Goal: Feedback & Contribution: Submit feedback/report problem

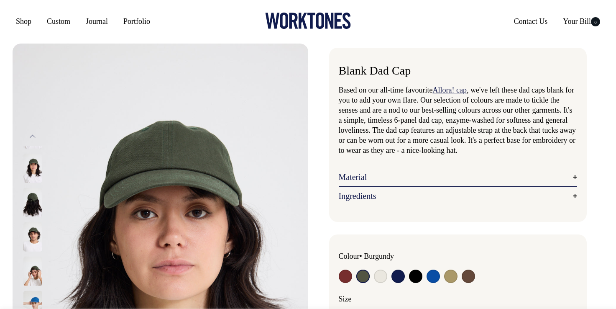
radio input "true"
select select "Olive"
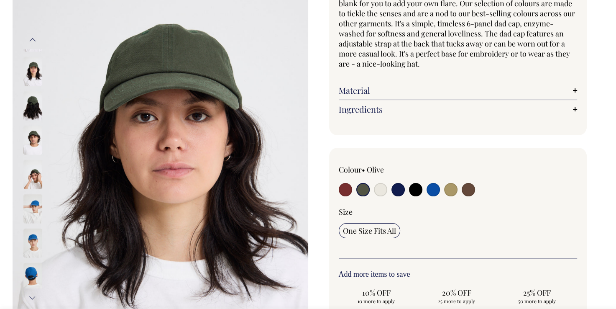
click at [378, 183] on input "radio" at bounding box center [380, 189] width 13 height 13
radio input "true"
select select "Natural"
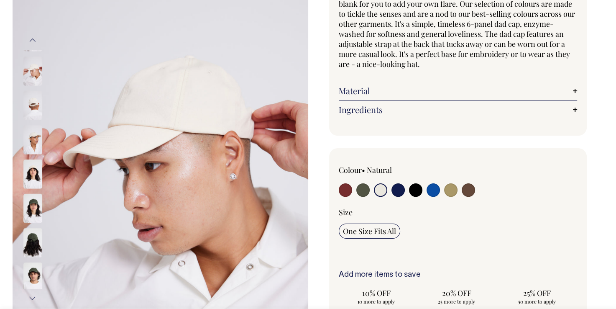
click at [397, 187] on input "radio" at bounding box center [397, 189] width 13 height 13
radio input "true"
select select "Dark Navy"
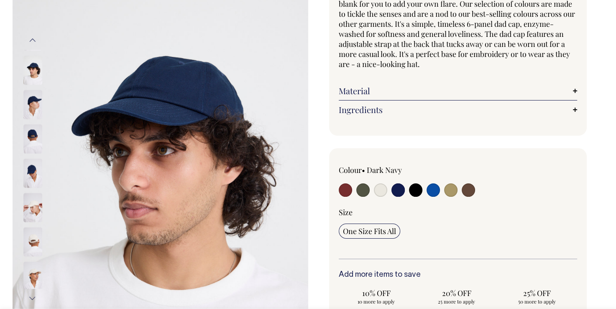
click at [431, 190] on input "radio" at bounding box center [432, 189] width 13 height 13
radio input "true"
select select "Worker Blue"
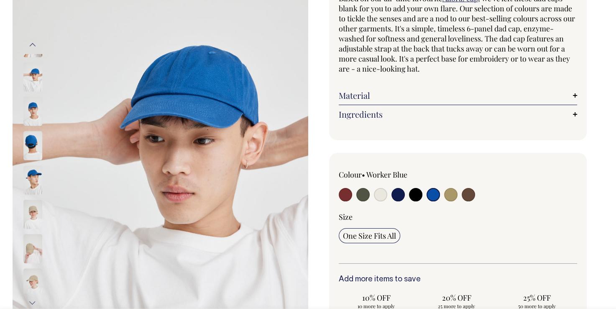
scroll to position [92, 0]
click at [388, 235] on span "One Size Fits All" at bounding box center [369, 235] width 53 height 10
click at [388, 235] on input "One Size Fits All" at bounding box center [369, 235] width 61 height 15
click at [32, 273] on img at bounding box center [32, 282] width 19 height 29
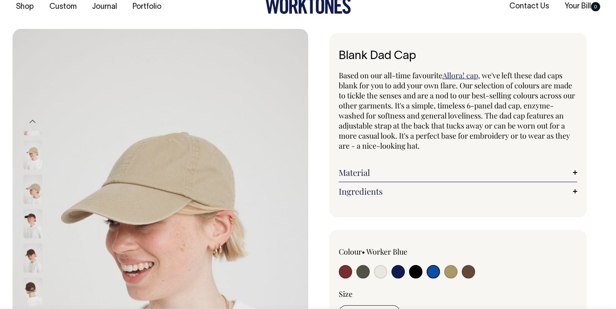
scroll to position [15, 0]
click at [573, 171] on link "Material" at bounding box center [458, 173] width 239 height 10
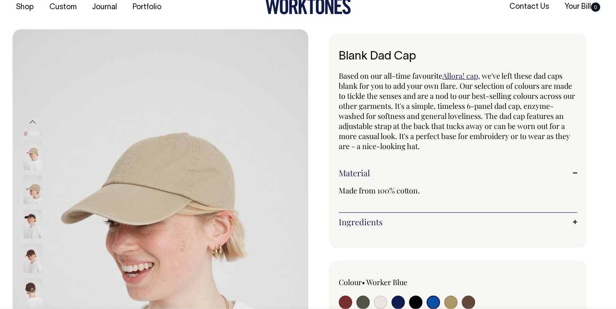
click at [574, 219] on link "Ingredients" at bounding box center [458, 222] width 239 height 10
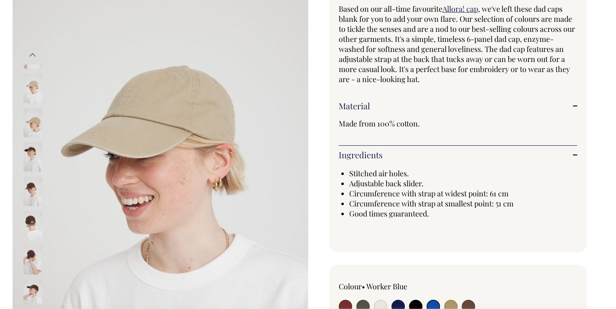
scroll to position [81, 0]
click at [574, 156] on link "Ingredients" at bounding box center [458, 155] width 239 height 10
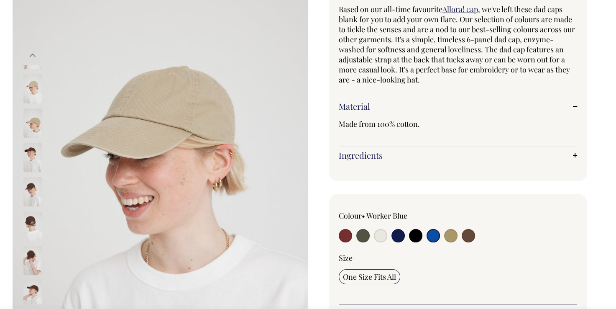
click at [574, 105] on link "Material" at bounding box center [458, 106] width 239 height 10
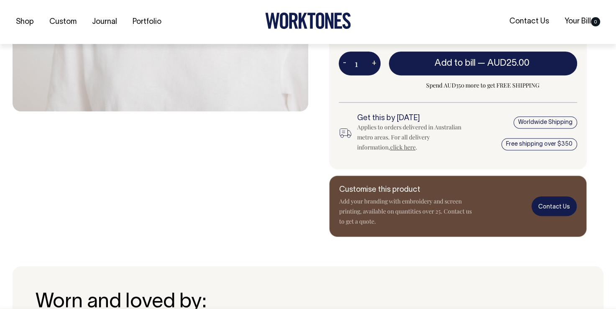
scroll to position [376, 0]
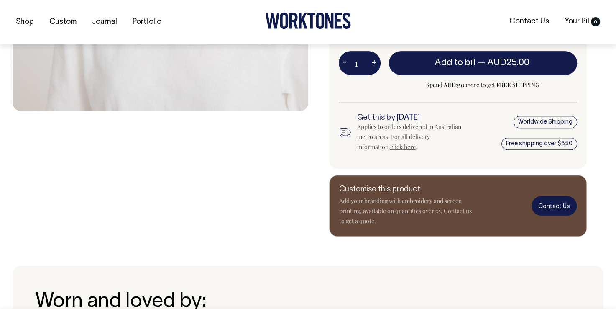
click at [558, 212] on link "Contact Us" at bounding box center [553, 206] width 45 height 20
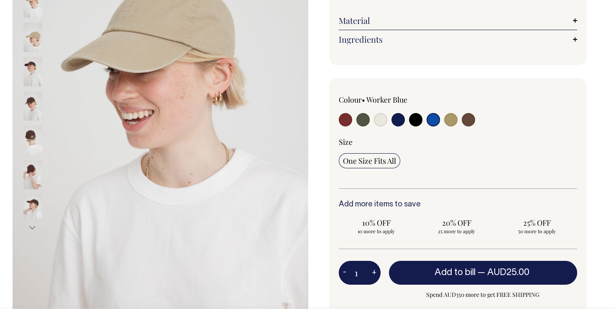
scroll to position [166, 0]
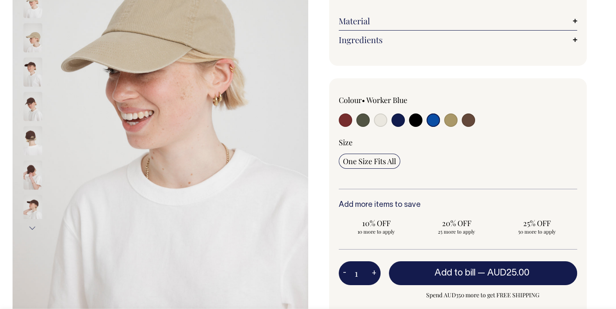
click at [396, 121] on input "radio" at bounding box center [397, 119] width 13 height 13
radio input "true"
select select "Dark Navy"
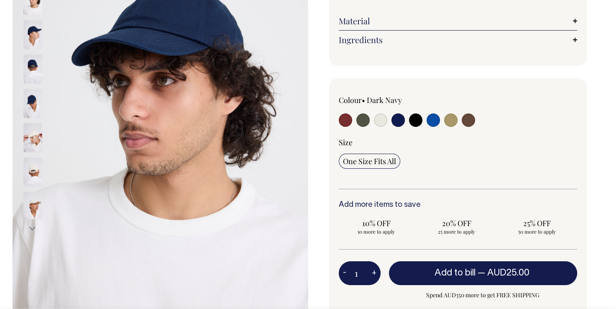
click at [411, 121] on input "radio" at bounding box center [415, 119] width 13 height 13
radio input "true"
select select "Black"
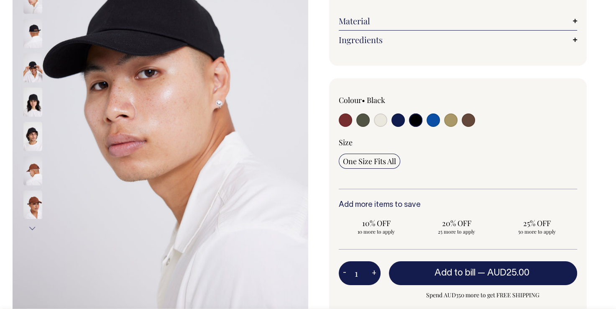
click at [434, 122] on input "radio" at bounding box center [432, 119] width 13 height 13
radio input "true"
select select "Worker Blue"
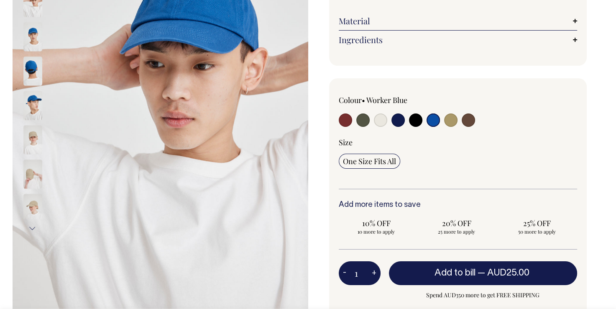
click at [447, 122] on input "radio" at bounding box center [450, 119] width 13 height 13
radio input "true"
select select "Washed Khaki"
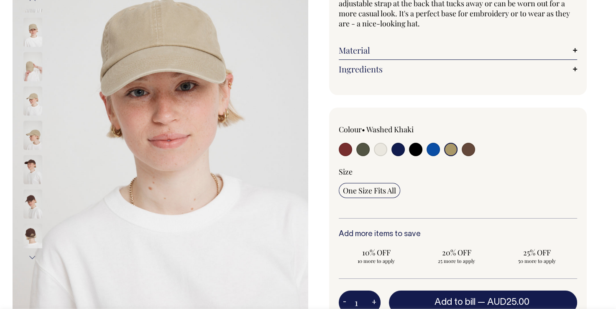
scroll to position [137, 0]
click at [472, 150] on input "radio" at bounding box center [468, 149] width 13 height 13
radio input "true"
select select "Espresso"
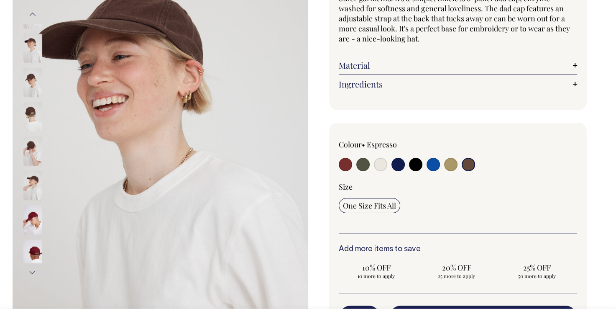
scroll to position [122, 0]
click at [380, 165] on input "radio" at bounding box center [380, 164] width 13 height 13
radio input "true"
select select "Natural"
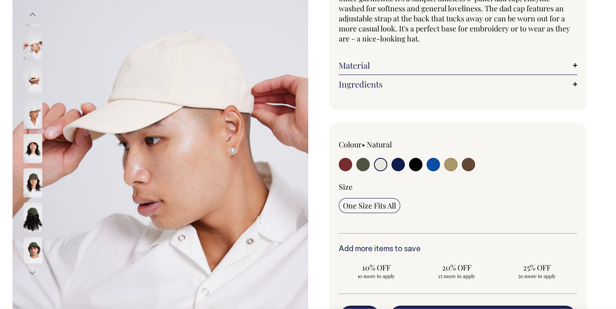
click at [433, 165] on input "radio" at bounding box center [432, 164] width 13 height 13
radio input "true"
select select "Worker Blue"
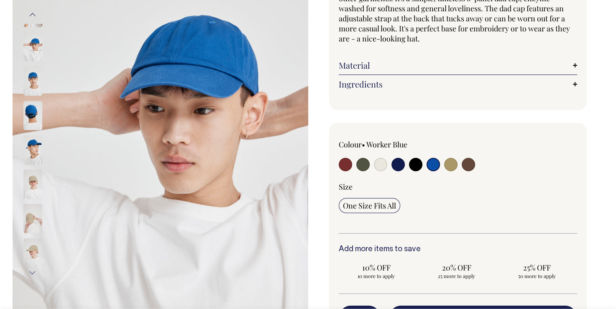
click at [448, 164] on input "radio" at bounding box center [450, 164] width 13 height 13
radio input "true"
select select "Washed Khaki"
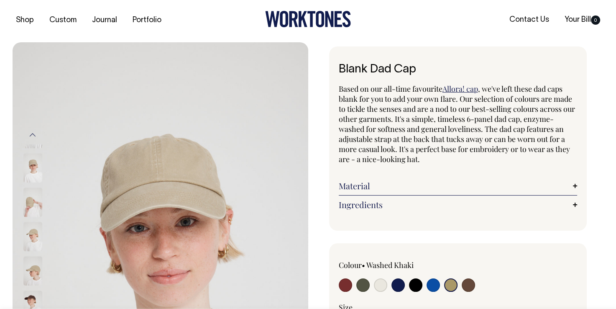
scroll to position [1, 0]
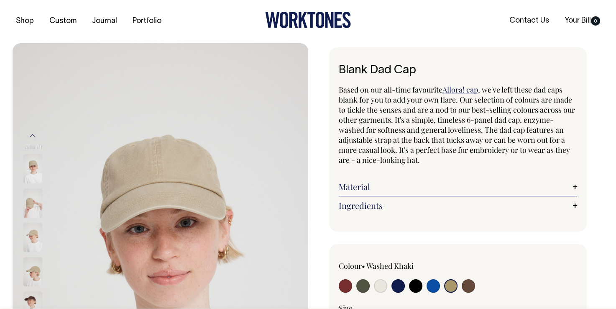
drag, startPoint x: 340, startPoint y: 69, endPoint x: 412, endPoint y: 70, distance: 71.9
click at [412, 70] on h1 "Blank Dad Cap" at bounding box center [458, 70] width 239 height 13
copy h1 "Blank Dad Cap"
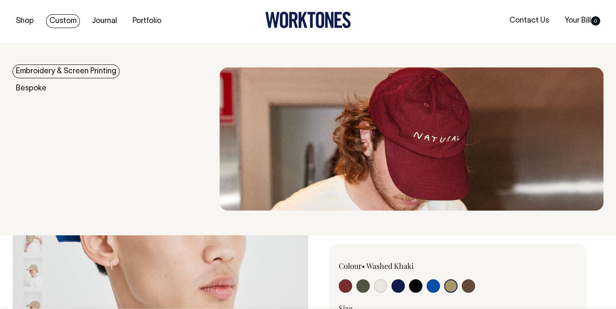
click at [58, 21] on link "Custom" at bounding box center [63, 21] width 34 height 14
click at [69, 71] on link "Embroidery & Screen Printing" at bounding box center [66, 71] width 107 height 14
click at [54, 73] on link "Embroidery & Screen Printing" at bounding box center [66, 71] width 107 height 14
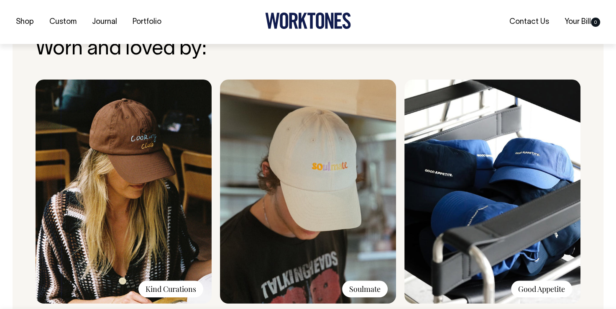
scroll to position [629, 0]
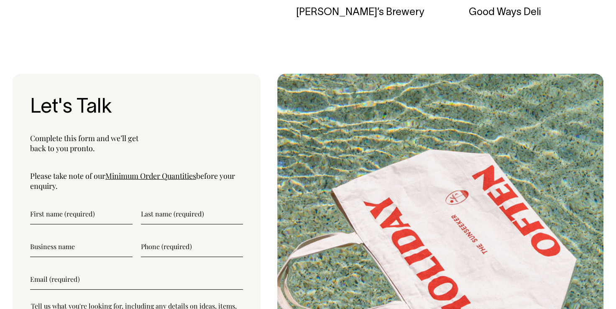
scroll to position [2676, 0]
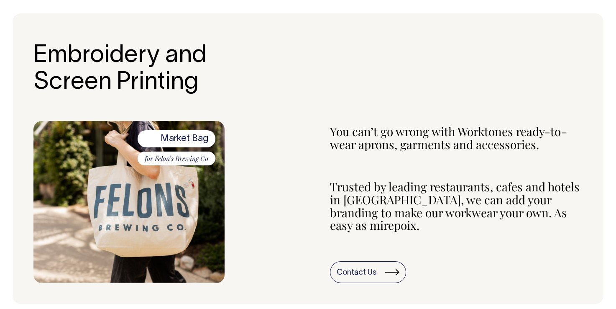
scroll to position [272, 0]
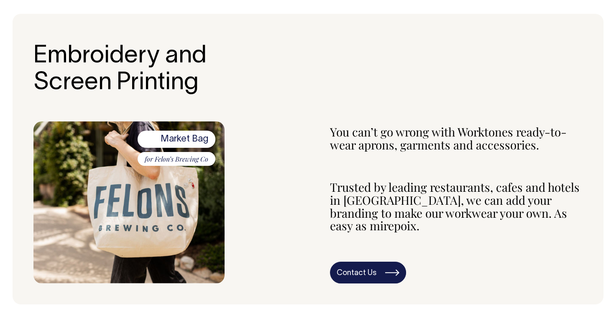
click at [376, 261] on link "Contact Us" at bounding box center [368, 272] width 76 height 22
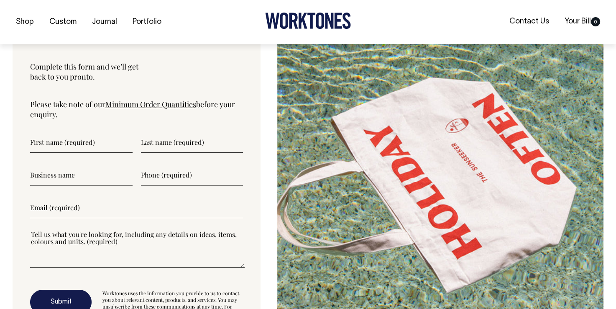
scroll to position [2124, 0]
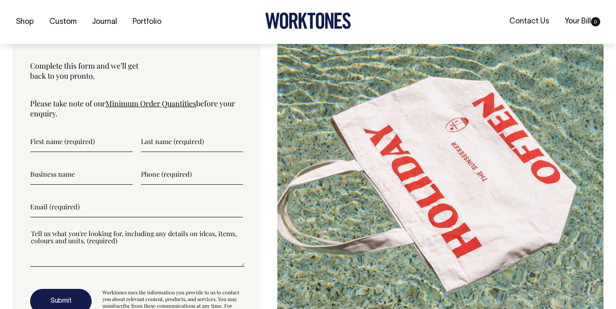
click at [78, 141] on input"] "text" at bounding box center [81, 141] width 102 height 21
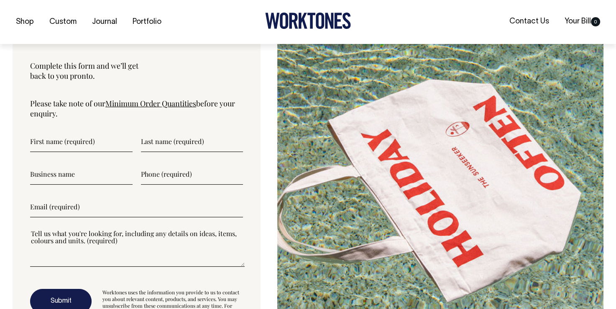
click at [173, 145] on input"] "text" at bounding box center [192, 141] width 102 height 21
click at [85, 143] on input"] "text" at bounding box center [81, 141] width 102 height 21
type input"] "Richard"
type input"] "richard.munnelly@googlemail.com"
click at [153, 143] on input"] "text" at bounding box center [192, 141] width 102 height 21
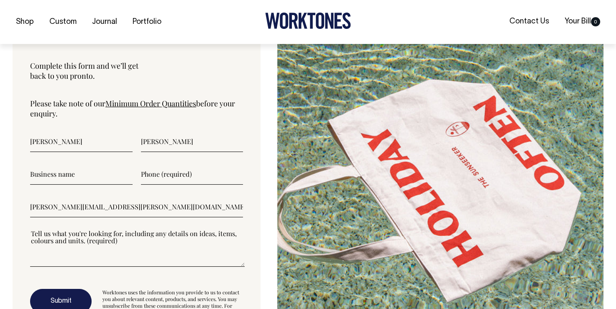
type input"] "Munnelly"
click at [84, 172] on input"] "text" at bounding box center [81, 173] width 102 height 21
type input"] "Casa Music"
click at [167, 175] on input"] "text" at bounding box center [192, 173] width 102 height 21
type input"] "0424599905"
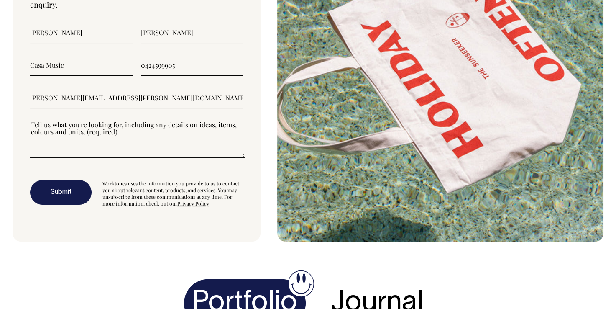
scroll to position [2233, 0]
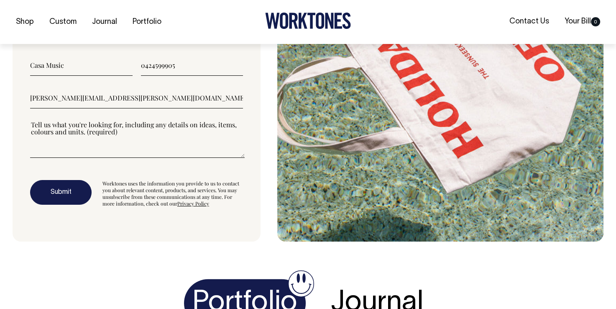
click at [112, 151] on textarea"] at bounding box center [137, 139] width 214 height 38
paste textarea"] "Blank Dad Cap"
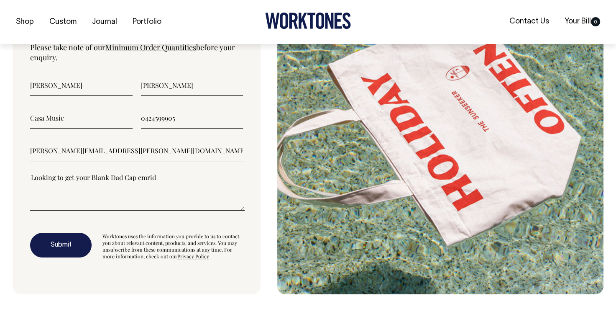
scroll to position [2180, 0]
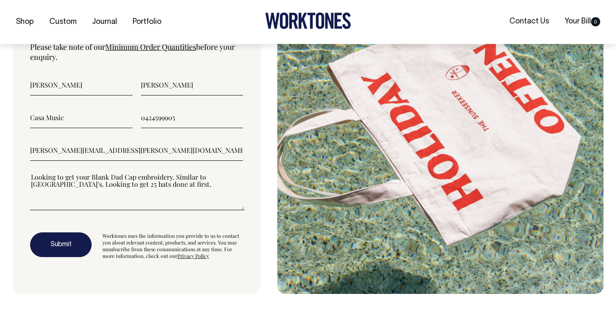
click at [190, 191] on textarea"] "Looking to get your Blank Dad Cap embroidery. Similar to Hotel Sorrento's. Look…" at bounding box center [137, 191] width 214 height 38
type textarea"] "Looking to get your Blank Dad Cap embroidery. Similar to Hotel Sorrento's. Look…"
click at [65, 240] on button "Submit" at bounding box center [60, 244] width 61 height 25
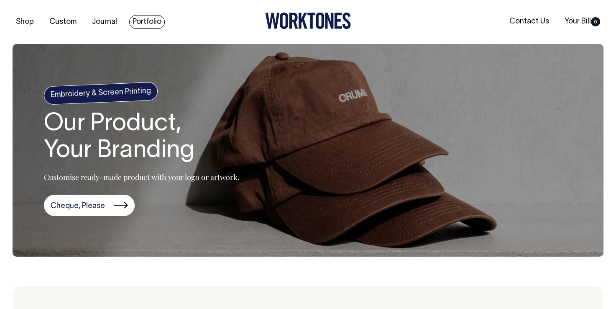
click at [134, 22] on link "Portfolio" at bounding box center [147, 22] width 36 height 14
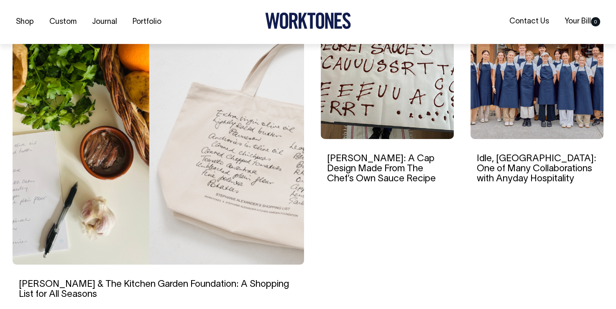
click at [384, 135] on img at bounding box center [387, 82] width 133 height 113
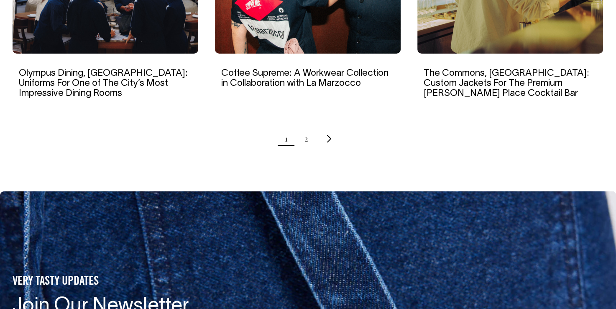
scroll to position [940, 0]
click at [306, 130] on link "2" at bounding box center [306, 138] width 4 height 21
click at [328, 134] on icon "Next page" at bounding box center [328, 138] width 5 height 9
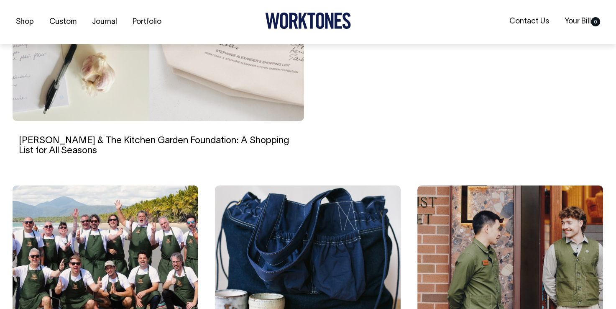
scroll to position [411, 0]
